Goal: Task Accomplishment & Management: Manage account settings

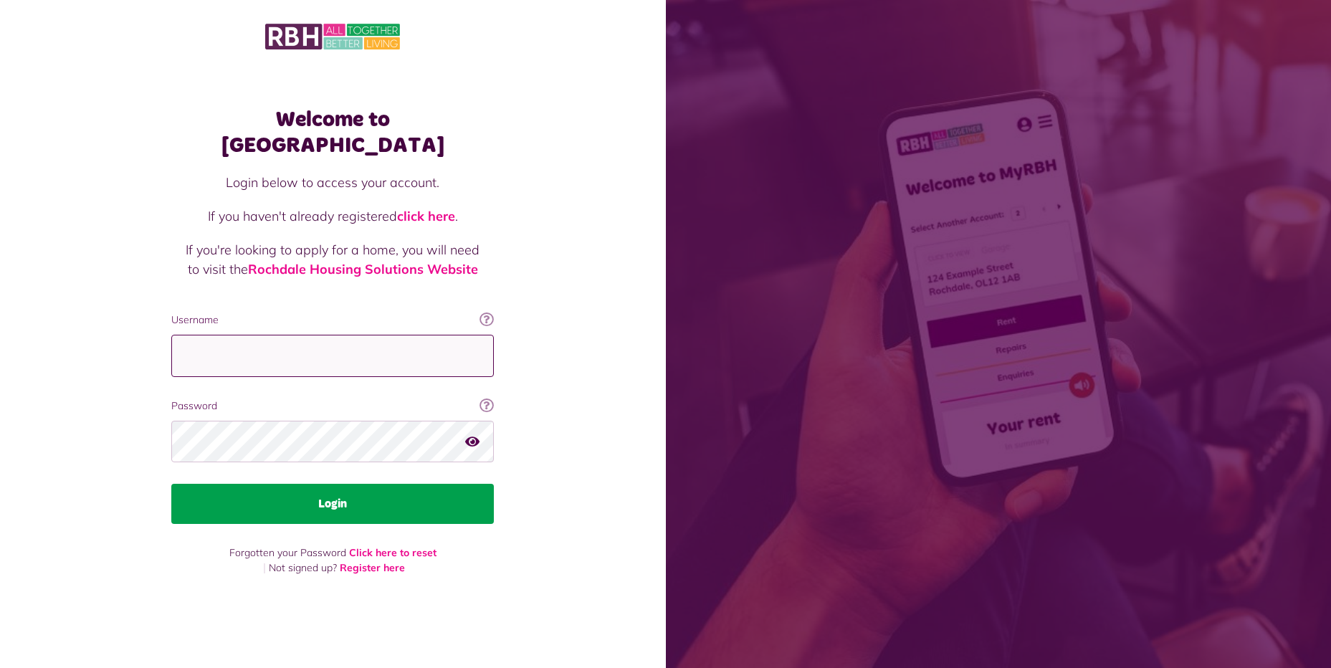
type input "**********"
click at [336, 484] on button "Login" at bounding box center [332, 504] width 323 height 40
click at [381, 495] on button "Login" at bounding box center [332, 504] width 323 height 40
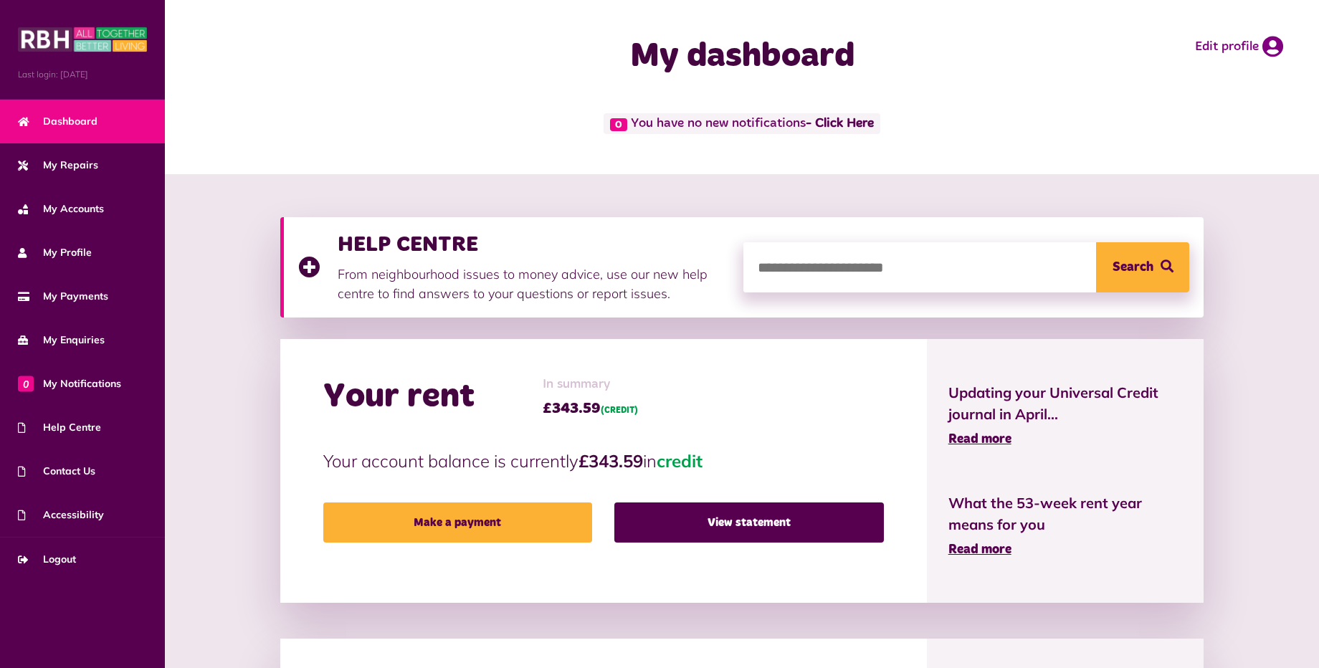
click at [103, 118] on link "Dashboard" at bounding box center [82, 122] width 165 height 44
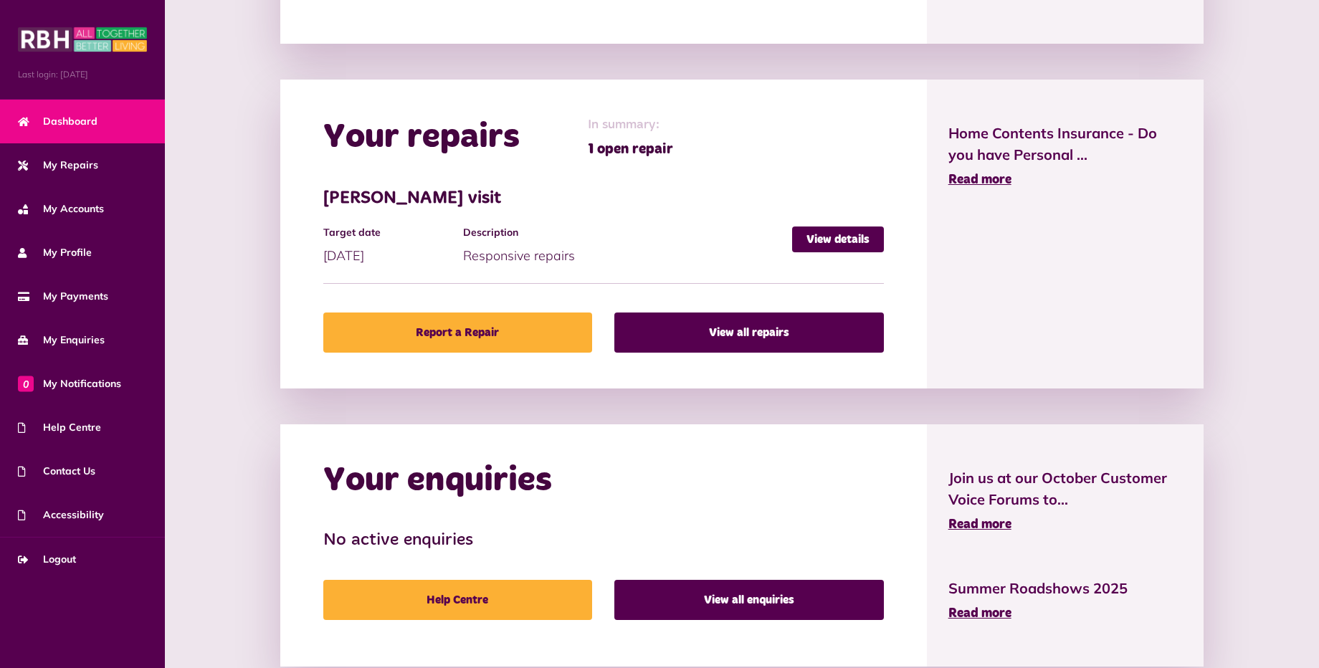
scroll to position [597, 0]
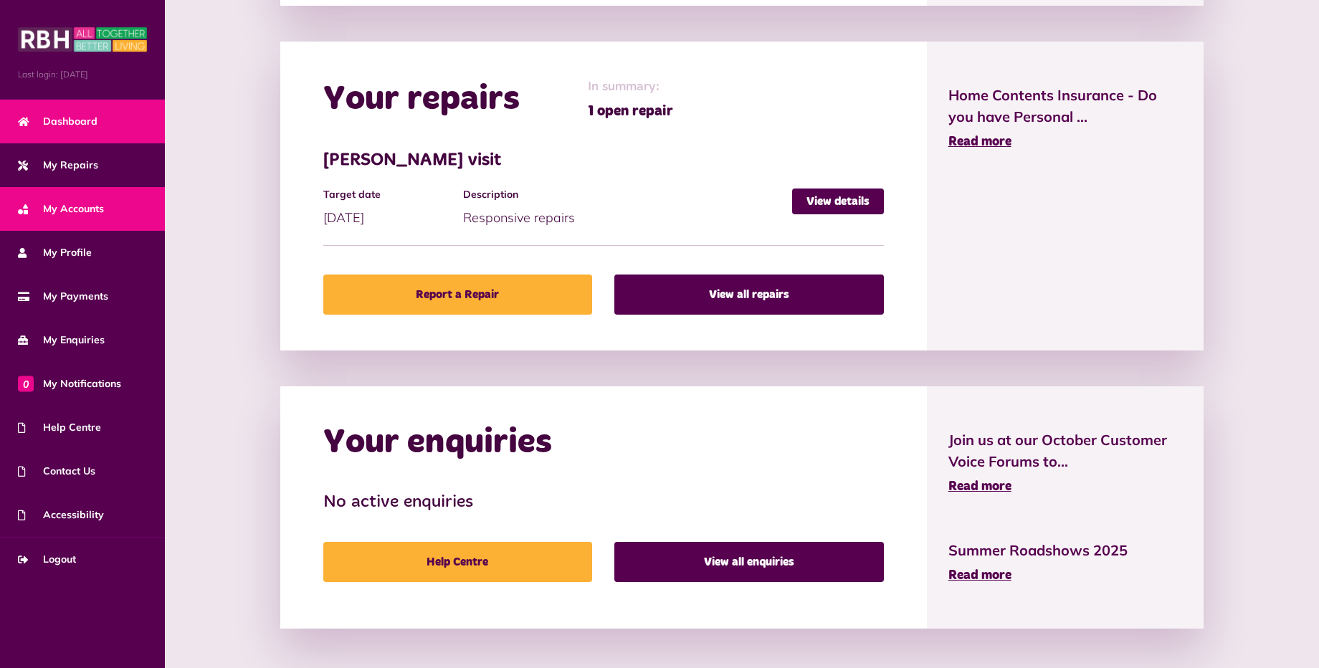
click at [109, 203] on link "My Accounts" at bounding box center [82, 209] width 165 height 44
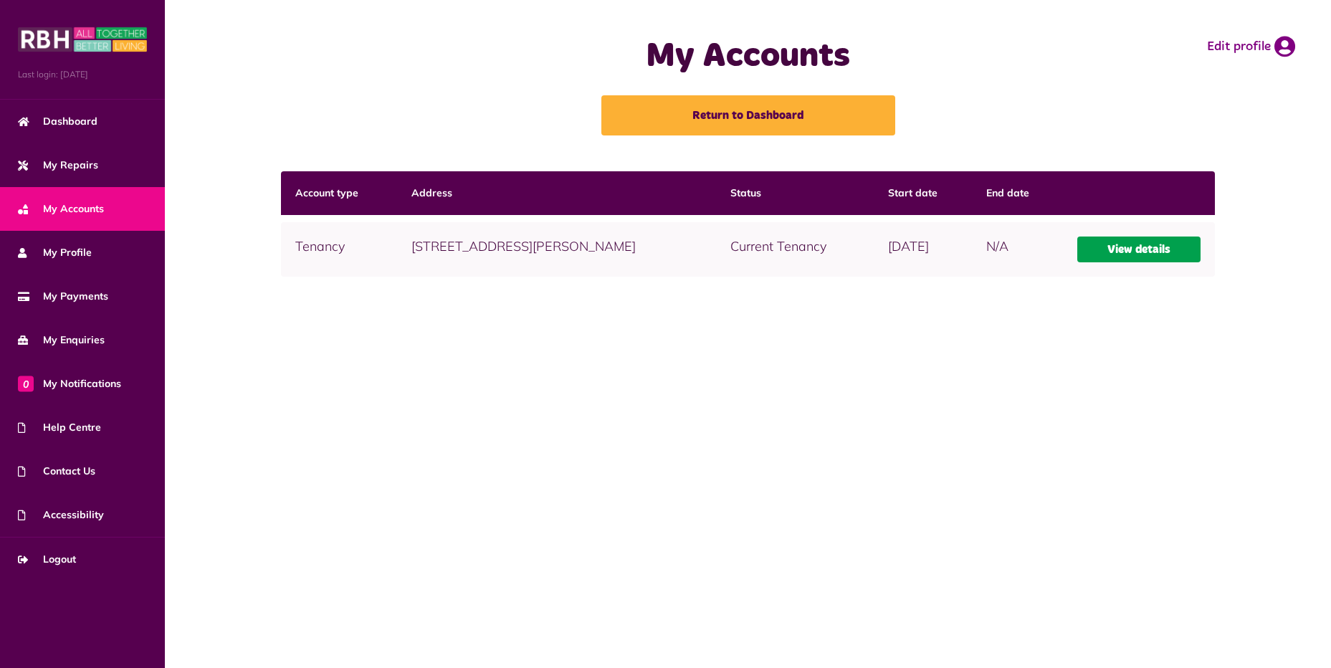
click at [1118, 249] on link "View details" at bounding box center [1138, 250] width 123 height 26
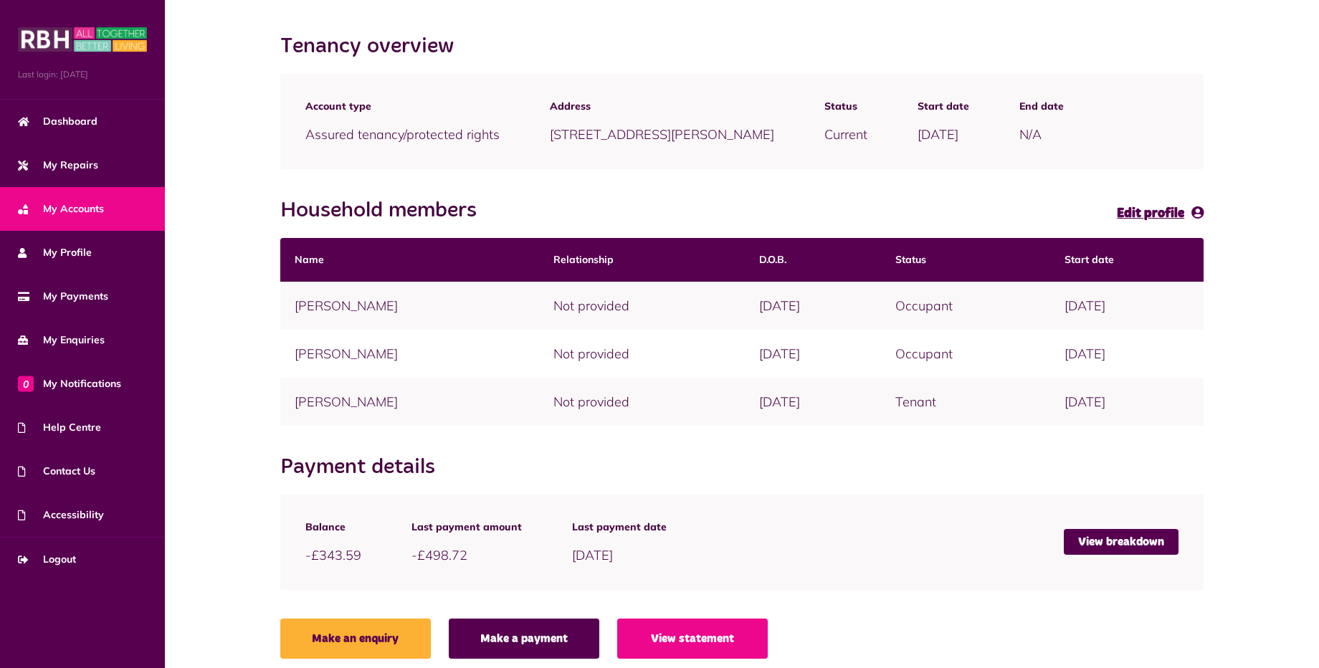
scroll to position [150, 0]
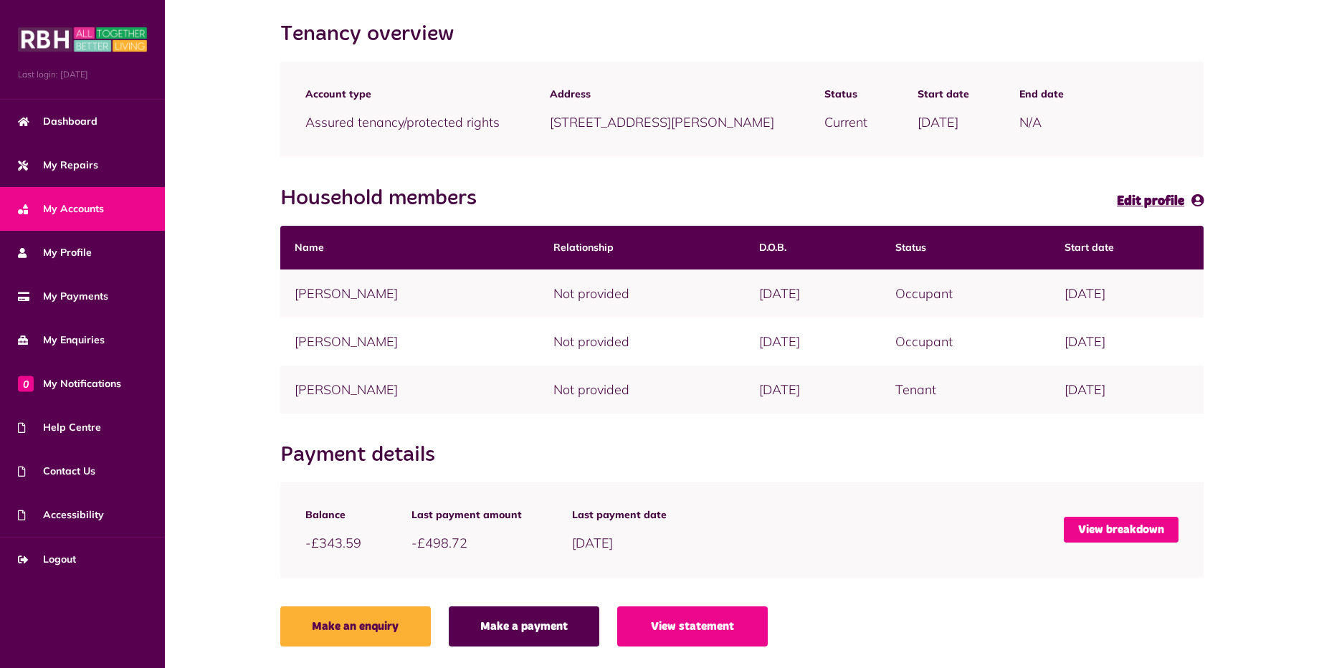
click at [1118, 522] on link "View breakdown" at bounding box center [1121, 530] width 115 height 26
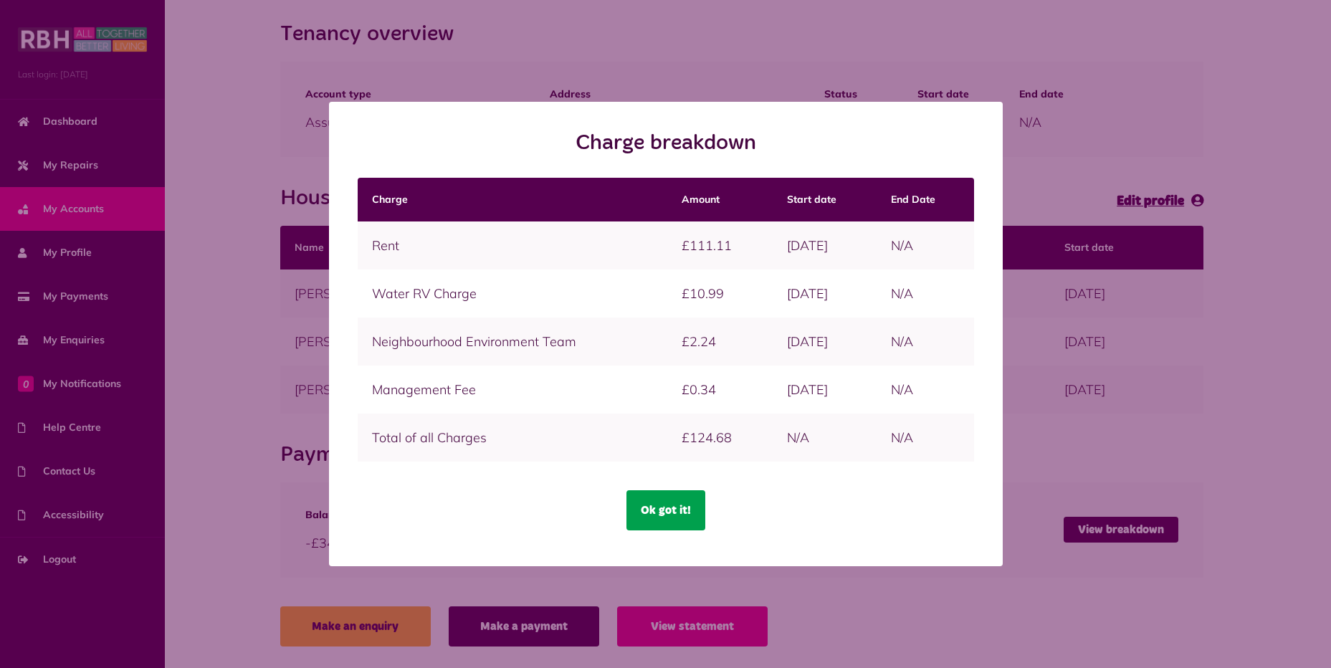
click at [663, 512] on button "Ok got it!" at bounding box center [666, 510] width 79 height 40
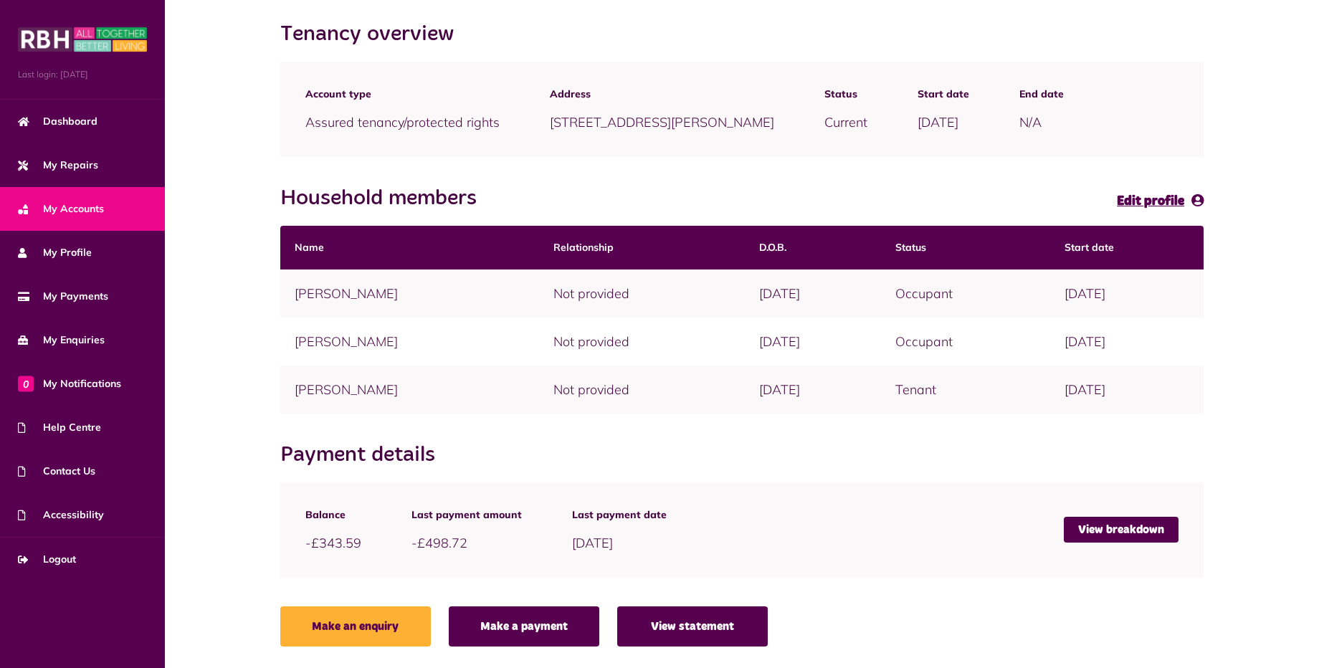
click at [721, 633] on link "View statement" at bounding box center [692, 626] width 151 height 40
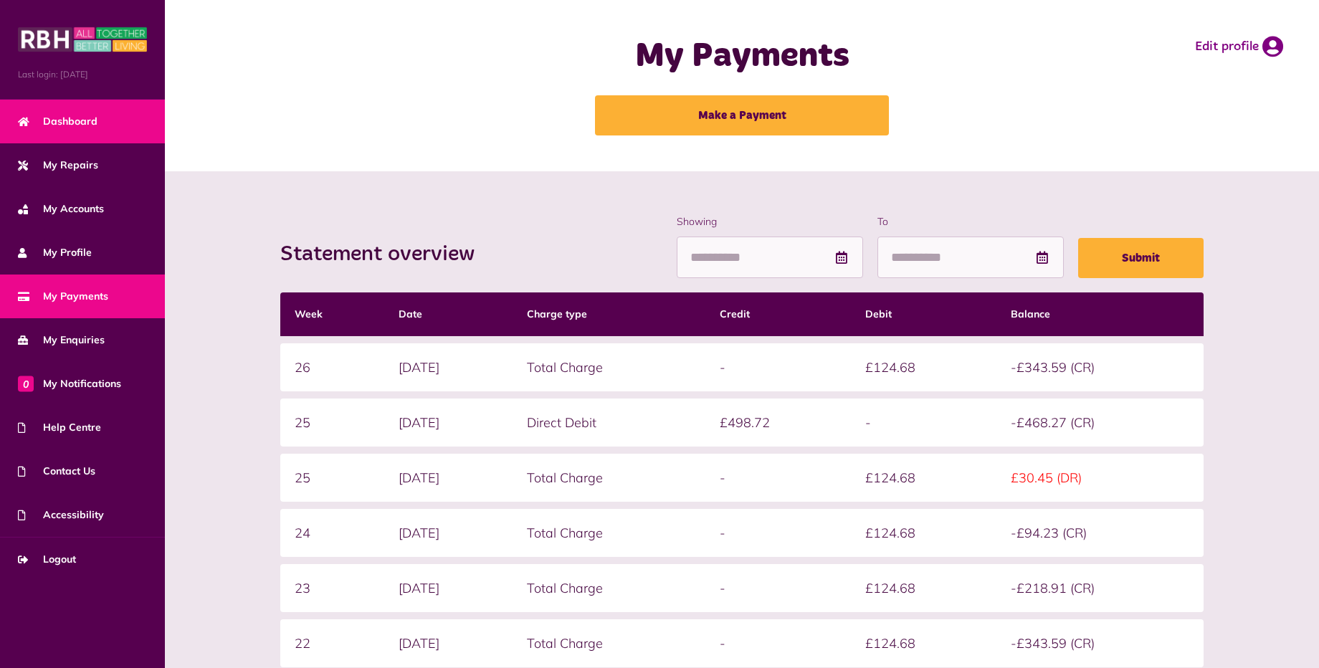
click at [87, 118] on span "Dashboard" at bounding box center [58, 121] width 80 height 15
